Goal: Task Accomplishment & Management: Use online tool/utility

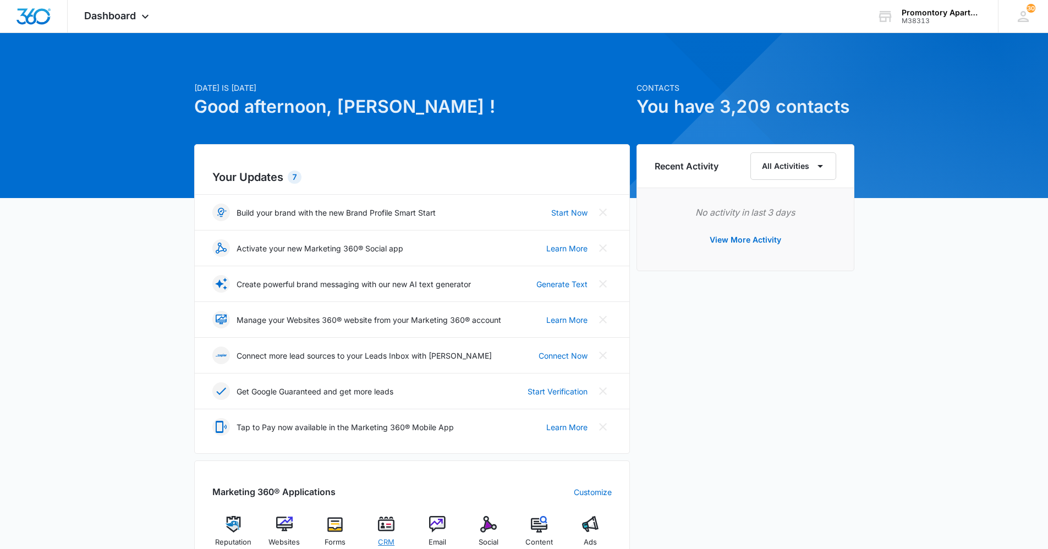
click at [381, 526] on img at bounding box center [386, 524] width 16 height 16
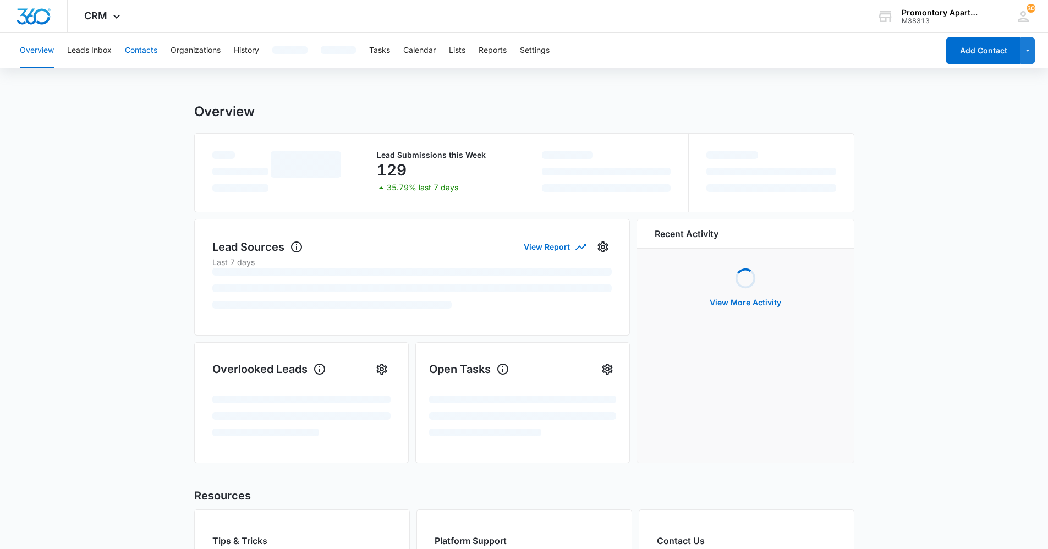
click at [142, 49] on button "Contacts" at bounding box center [141, 50] width 32 height 35
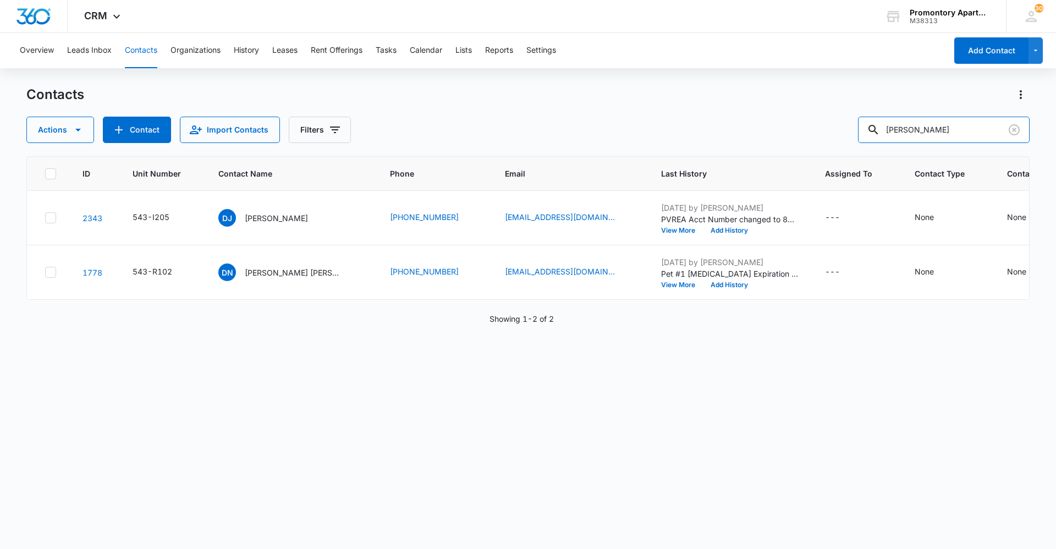
drag, startPoint x: 941, startPoint y: 130, endPoint x: 840, endPoint y: 130, distance: 101.2
click at [840, 130] on div "Actions Contact Import Contacts Filters [PERSON_NAME]" at bounding box center [527, 130] width 1003 height 26
type input "v102"
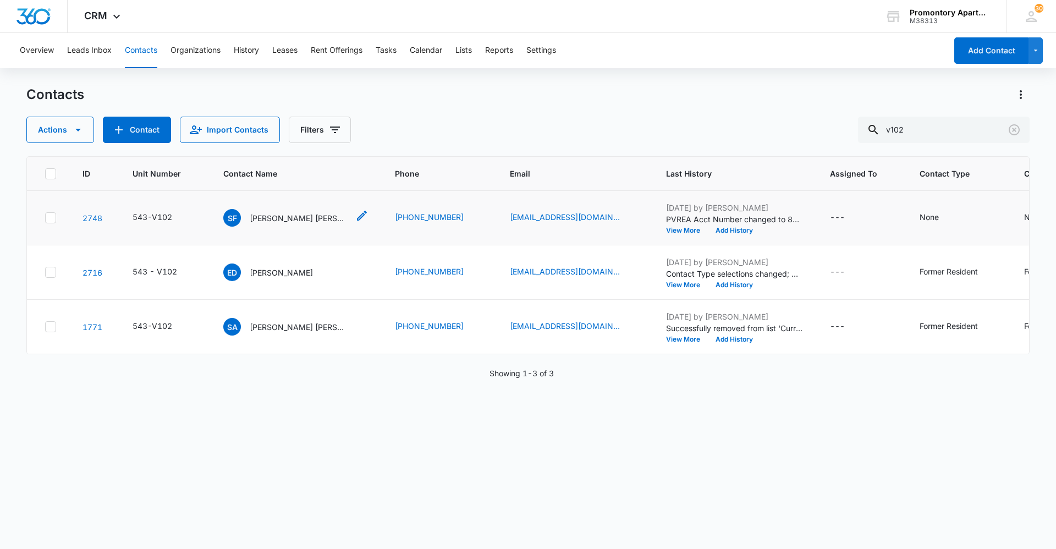
click at [276, 219] on p "[PERSON_NAME] [PERSON_NAME]" at bounding box center [299, 218] width 99 height 12
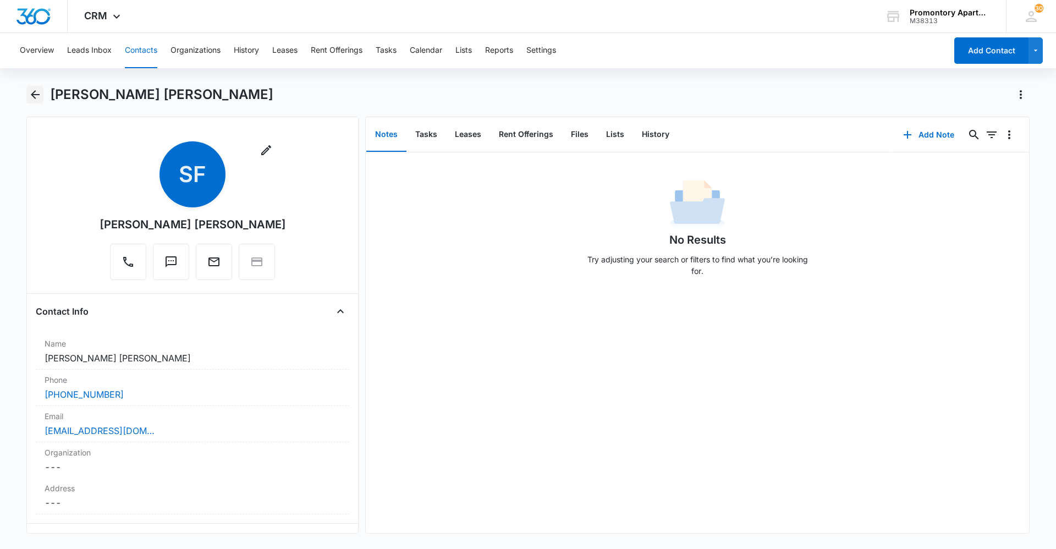
click at [34, 98] on icon "Back" at bounding box center [35, 94] width 13 height 13
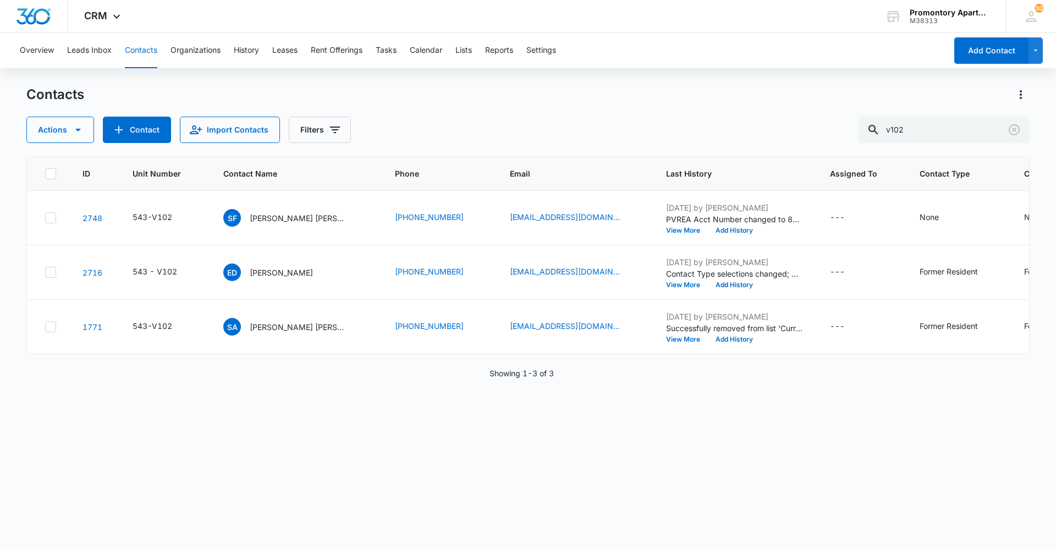
click at [399, 475] on div "ID Unit Number Contact Name Phone Email Last History Assigned To Contact Type C…" at bounding box center [527, 345] width 1003 height 378
click at [735, 75] on div "Overview Leads Inbox Contacts Organizations History Leases Rent Offerings Tasks…" at bounding box center [528, 290] width 1056 height 515
